Goal: Information Seeking & Learning: Check status

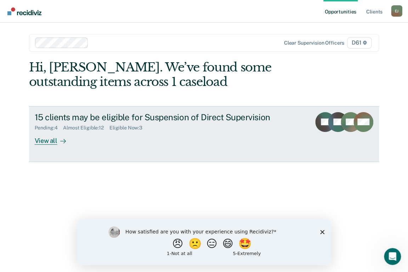
click at [122, 129] on div "Eligible Now : 3" at bounding box center [128, 128] width 39 height 6
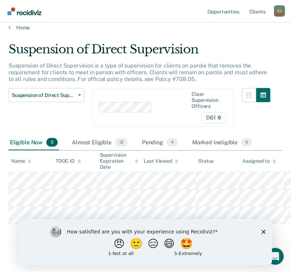
scroll to position [8, 0]
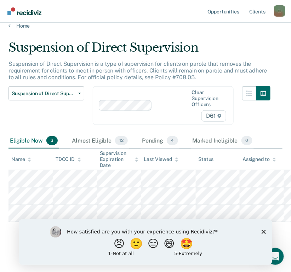
click at [235, 251] on div "5 - Extremely" at bounding box center [207, 253] width 67 height 5
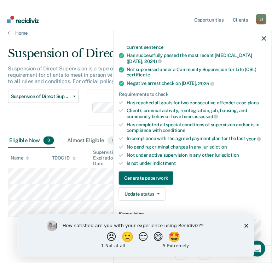
scroll to position [136, 0]
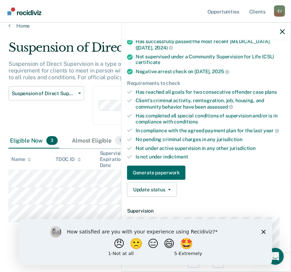
click at [208, 197] on div "Validated by data from [PERSON_NAME] On supervision with an overall risk score …" at bounding box center [205, 75] width 169 height 255
click at [120, 18] on nav "Opportunities Client s [PERSON_NAME] [PERSON_NAME] Profile How it works Log Out" at bounding box center [145, 11] width 291 height 23
click at [39, 116] on div "Suspension of Direct Supervision Supervision Level Downgrade Suspension of Dire…" at bounding box center [46, 109] width 76 height 47
click at [40, 114] on div "Suspension of Direct Supervision Supervision Level Downgrade Suspension of Dire…" at bounding box center [46, 109] width 76 height 47
click at [41, 113] on div "Suspension of Direct Supervision Supervision Level Downgrade Suspension of Dire…" at bounding box center [46, 109] width 76 height 47
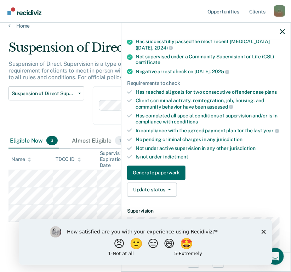
click at [81, 112] on div "Suspension of Direct Supervision Supervision Level Downgrade Suspension of Dire…" at bounding box center [46, 109] width 76 height 47
drag, startPoint x: 81, startPoint y: 112, endPoint x: 91, endPoint y: 129, distance: 19.3
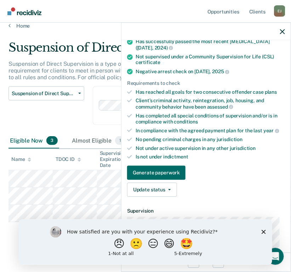
click at [91, 129] on div "Suspension of Direct Supervision Supervision Level Downgrade Suspension of Dire…" at bounding box center [139, 109] width 262 height 47
click at [139, 102] on div "Client’s criminal activity, reintegration, job, housing, and community behavior…" at bounding box center [210, 104] width 149 height 12
drag, startPoint x: 200, startPoint y: 34, endPoint x: 212, endPoint y: 20, distance: 19.3
click at [196, 35] on div at bounding box center [205, 32] width 169 height 18
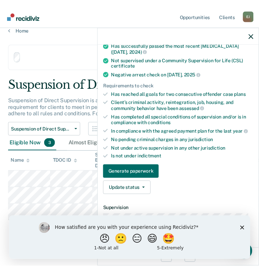
scroll to position [0, 0]
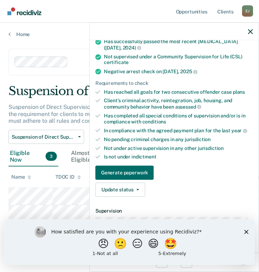
click at [191, 177] on link "Generate paperwork" at bounding box center [175, 173] width 158 height 14
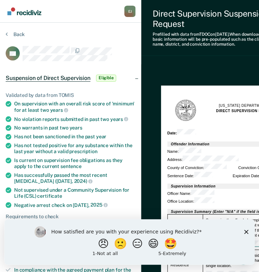
click at [128, 33] on div "Back" at bounding box center [71, 38] width 130 height 15
click at [247, 231] on polygon "Close survey" at bounding box center [247, 232] width 4 height 4
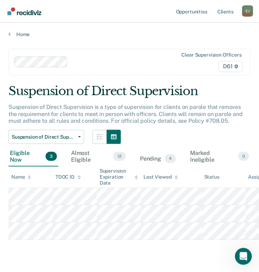
click at [173, 249] on div "Suspension of Direct Supervision Suspension of Direct Supervision is a type of …" at bounding box center [129, 178] width 242 height 189
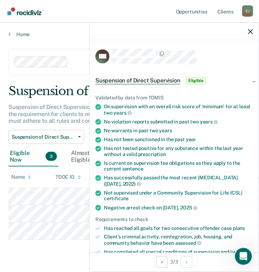
drag, startPoint x: 173, startPoint y: 249, endPoint x: 74, endPoint y: 248, distance: 99.1
click at [75, 249] on div "Suspension of Direct Supervision Suspension of Direct Supervision is a type of …" at bounding box center [129, 178] width 242 height 189
click at [73, 247] on div "Suspension of Direct Supervision Suspension of Direct Supervision is a type of …" at bounding box center [129, 178] width 242 height 189
click at [73, 246] on div "Suspension of Direct Supervision Suspension of Direct Supervision is a type of …" at bounding box center [129, 178] width 242 height 189
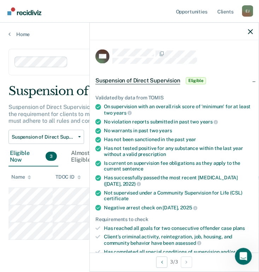
click at [73, 246] on div "Suspension of Direct Supervision Suspension of Direct Supervision is a type of …" at bounding box center [129, 178] width 242 height 189
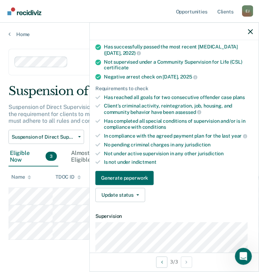
scroll to position [141, 0]
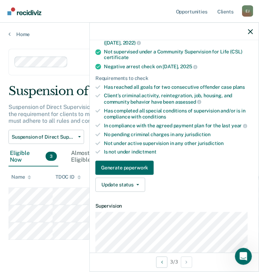
click at [186, 188] on div "Update status [PERSON_NAME] Mark Ineligible" at bounding box center [175, 185] width 158 height 14
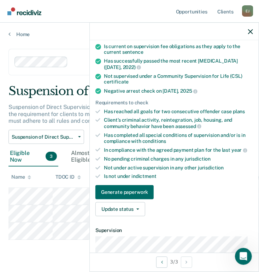
scroll to position [106, 0]
